Goal: Complete application form

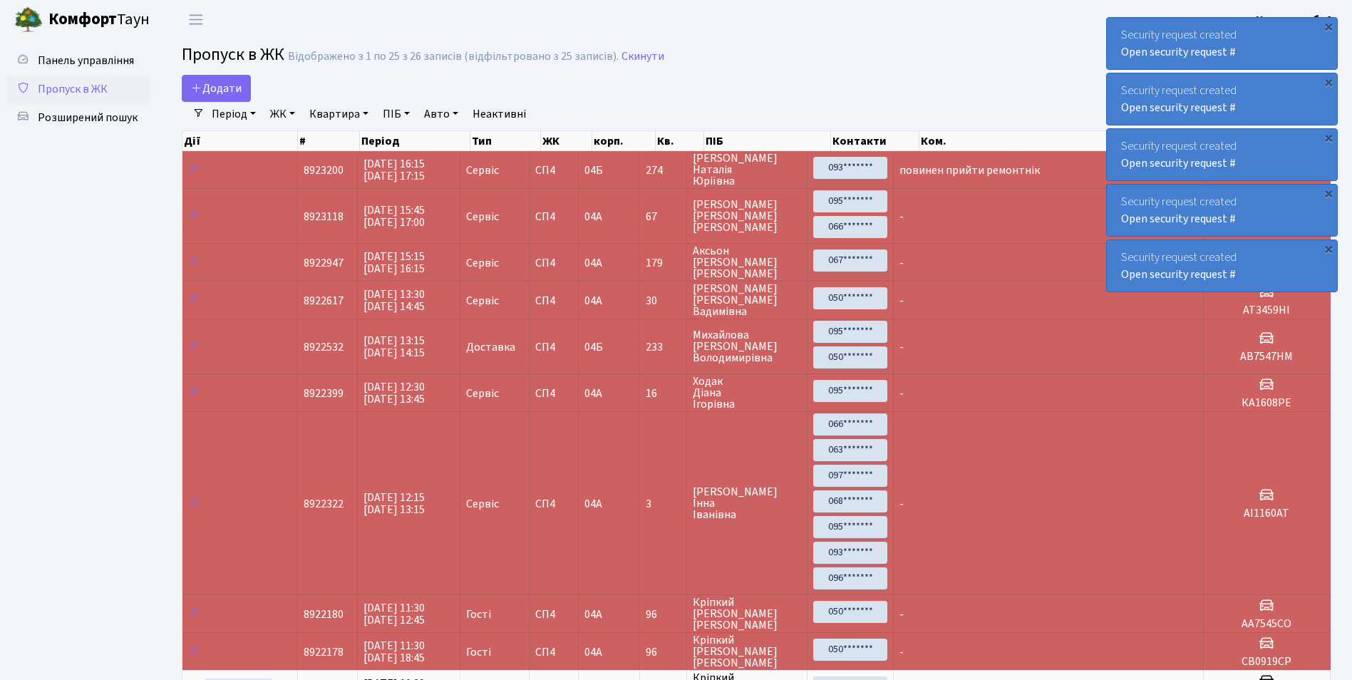
select select "25"
click at [244, 87] on link "Додати" at bounding box center [216, 88] width 69 height 27
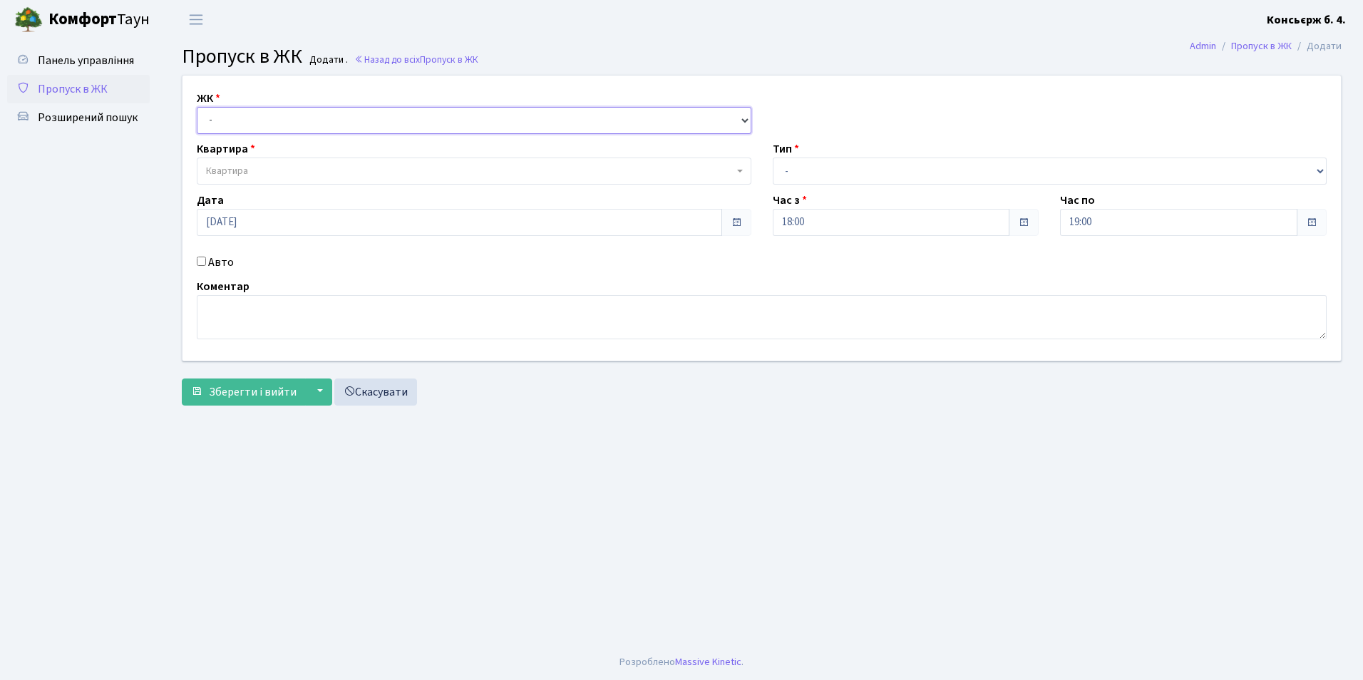
click at [230, 120] on select "- СП4, Столичне шосе, 5" at bounding box center [474, 120] width 555 height 27
select select "325"
click at [197, 107] on select "- СП4, Столичне шосе, 5" at bounding box center [474, 120] width 555 height 27
select select
click at [228, 167] on span "Квартира" at bounding box center [227, 171] width 42 height 14
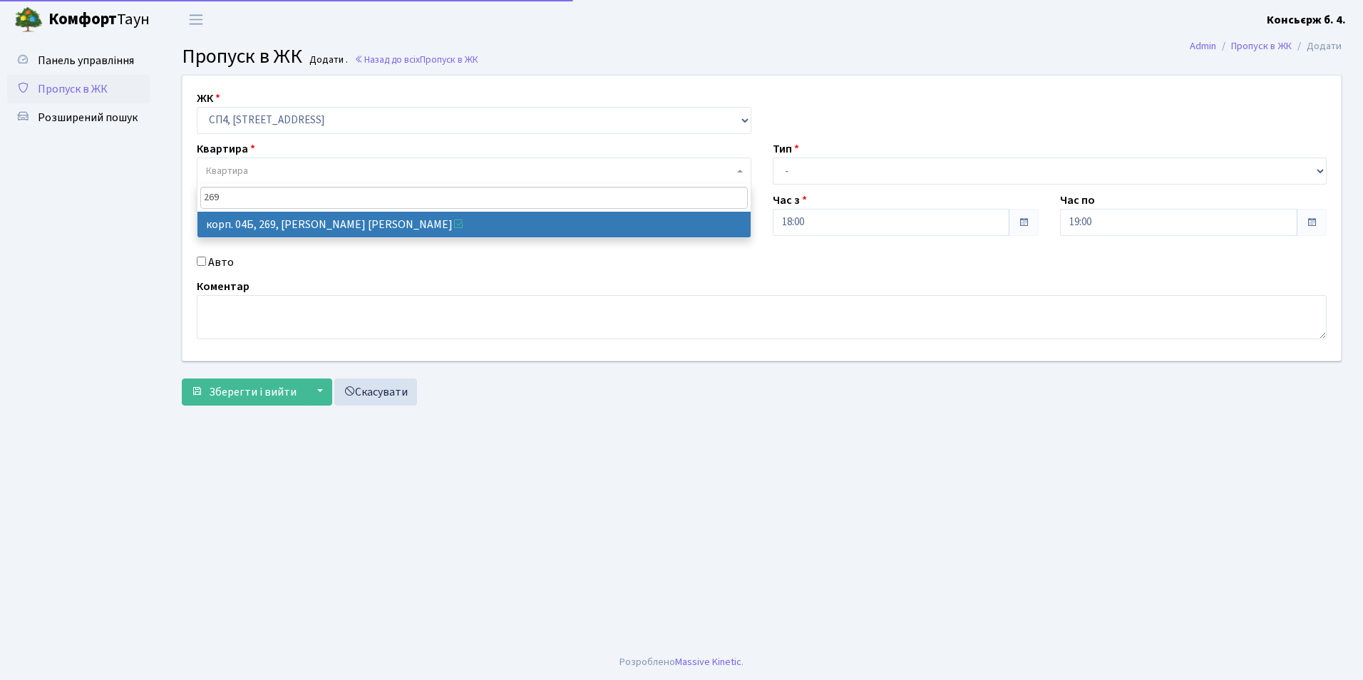
type input "269"
select select "21297"
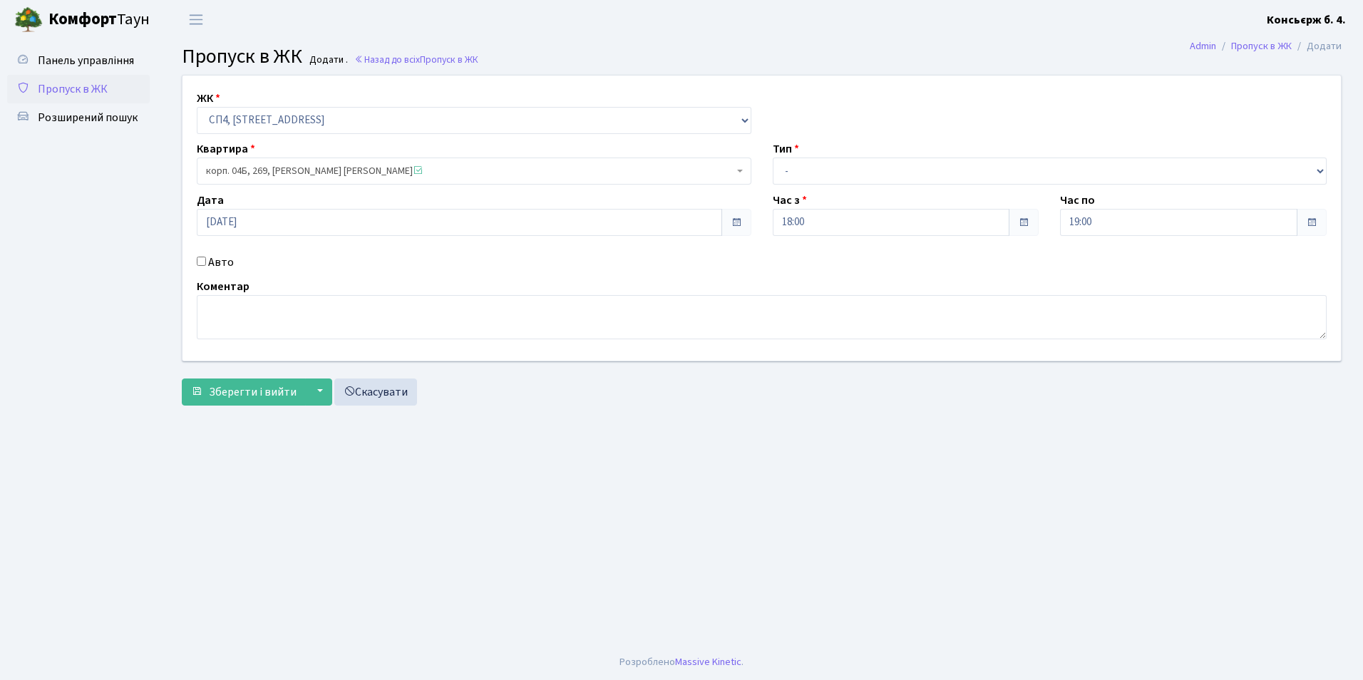
click at [199, 259] on input "Авто" at bounding box center [201, 261] width 9 height 9
checkbox input "true"
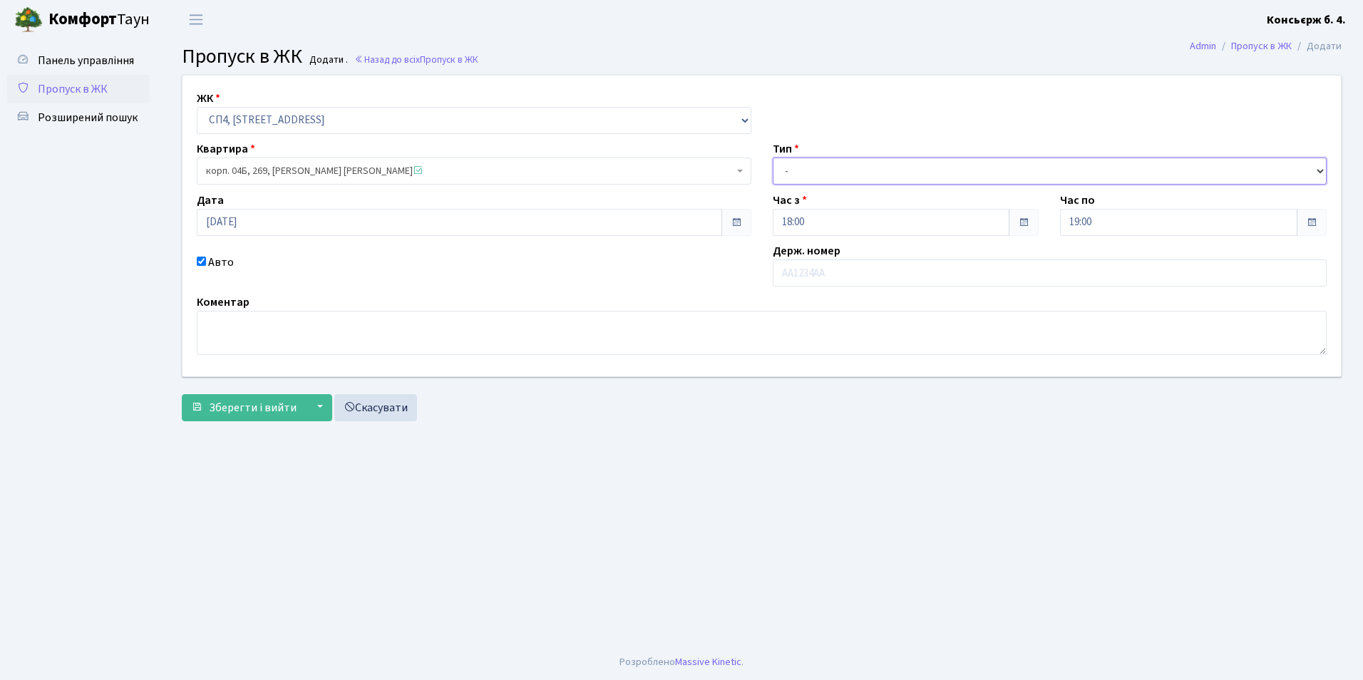
click at [837, 170] on select "- Доставка Таксі Гості Сервіс" at bounding box center [1050, 171] width 555 height 27
select select "3"
click at [773, 158] on select "- Доставка Таксі Гості Сервіс" at bounding box center [1050, 171] width 555 height 27
click at [813, 277] on input "text" at bounding box center [1050, 272] width 555 height 27
type input "ан5057ко"
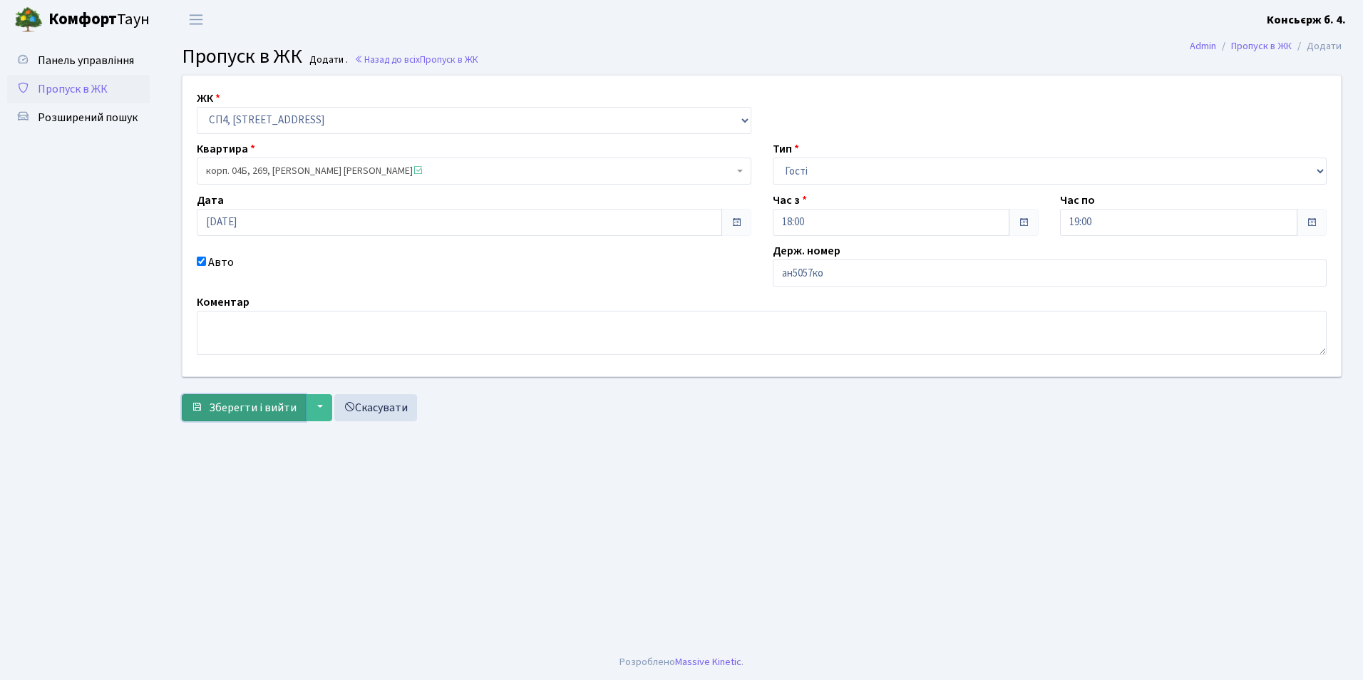
click at [252, 407] on span "Зберегти і вийти" at bounding box center [253, 408] width 88 height 16
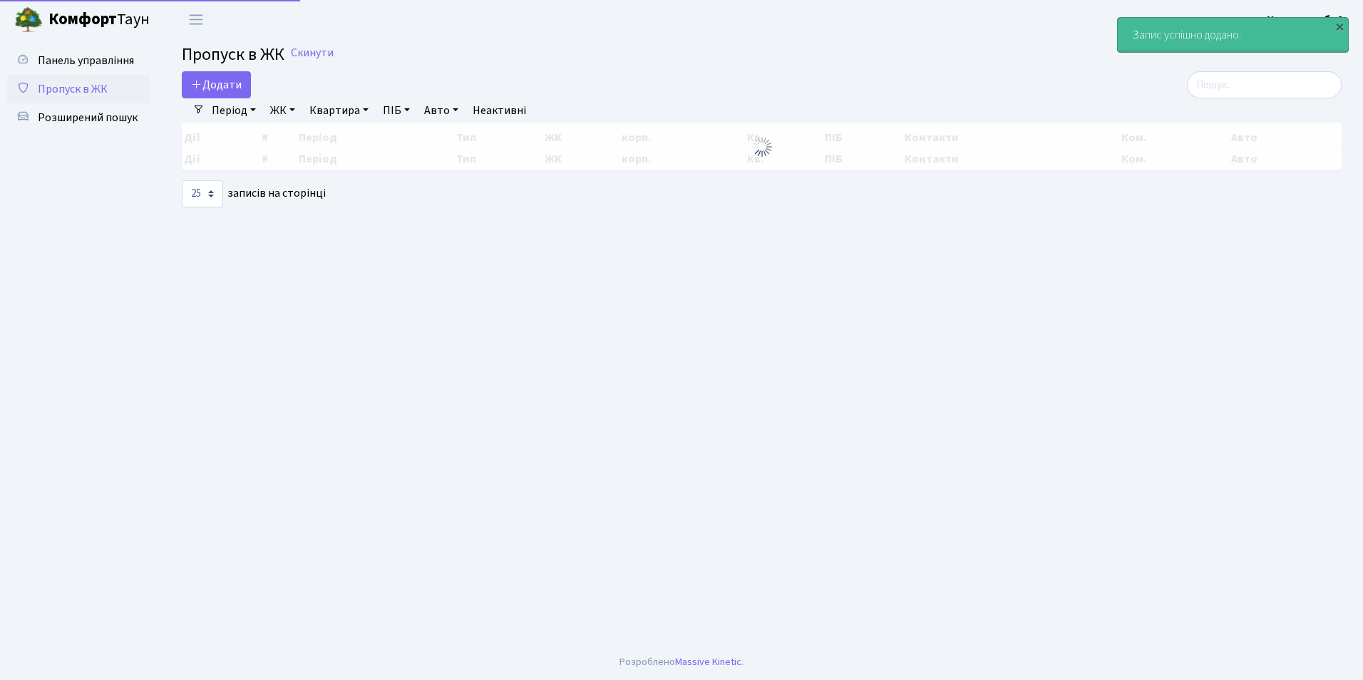
select select "25"
